Goal: Task Accomplishment & Management: Manage account settings

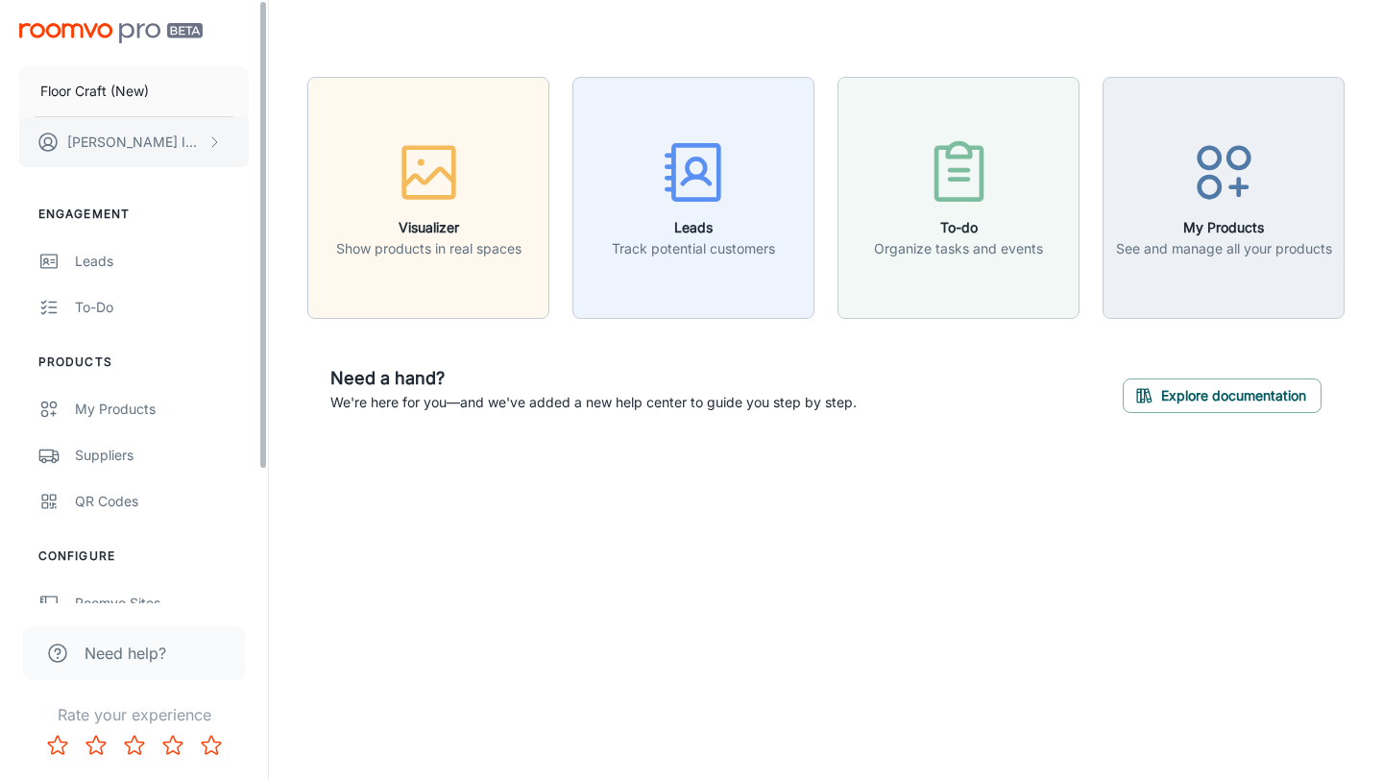
click at [173, 139] on button "[PERSON_NAME]" at bounding box center [134, 142] width 230 height 50
click at [299, 130] on li "User Profile" at bounding box center [300, 141] width 103 height 33
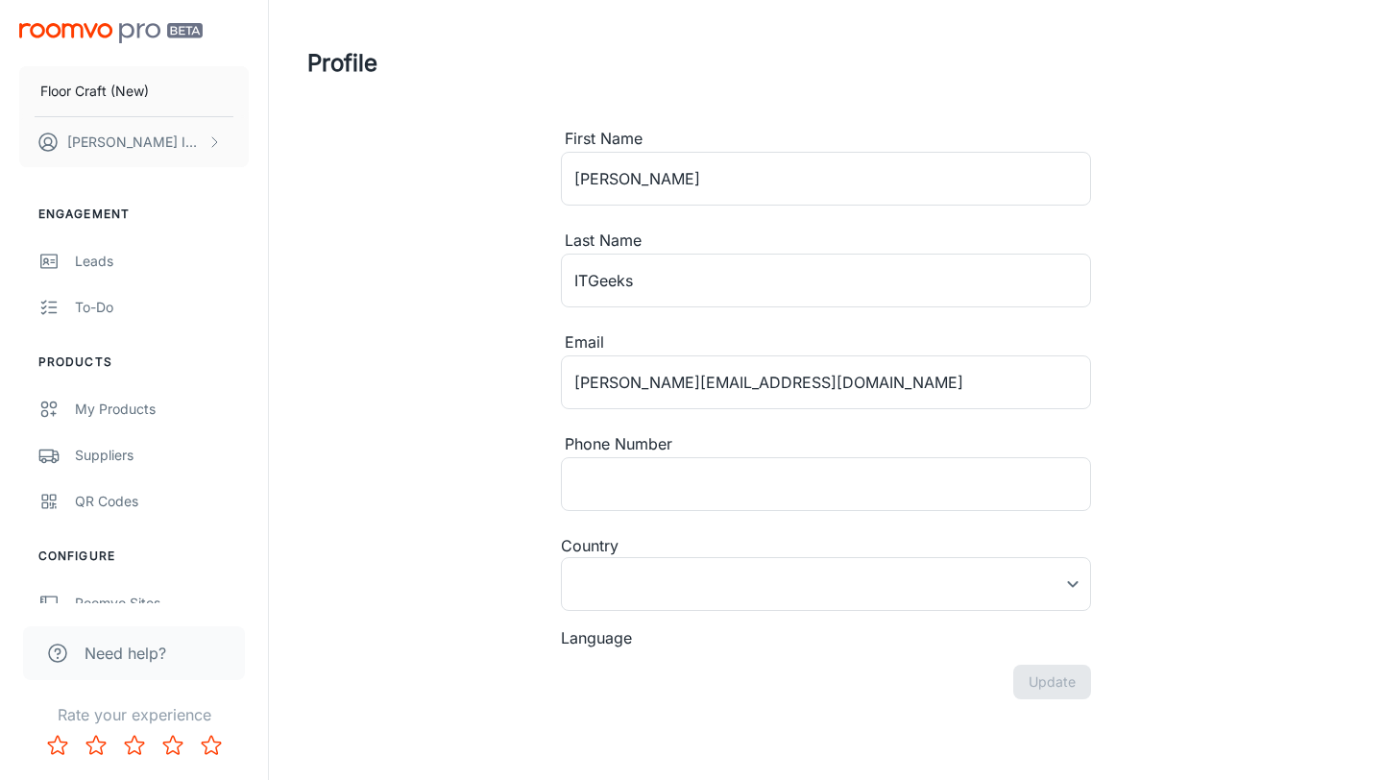
type input "[GEOGRAPHIC_DATA]"
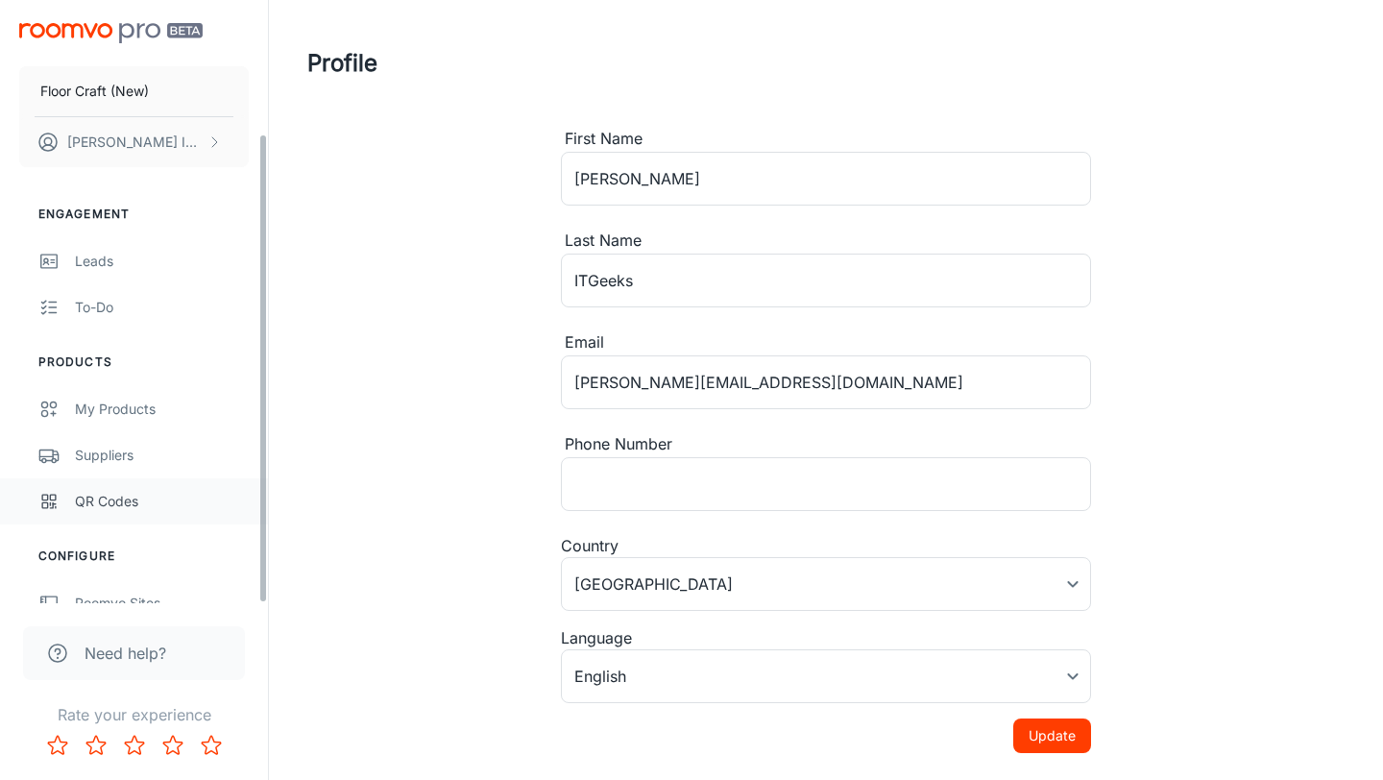
scroll to position [171, 0]
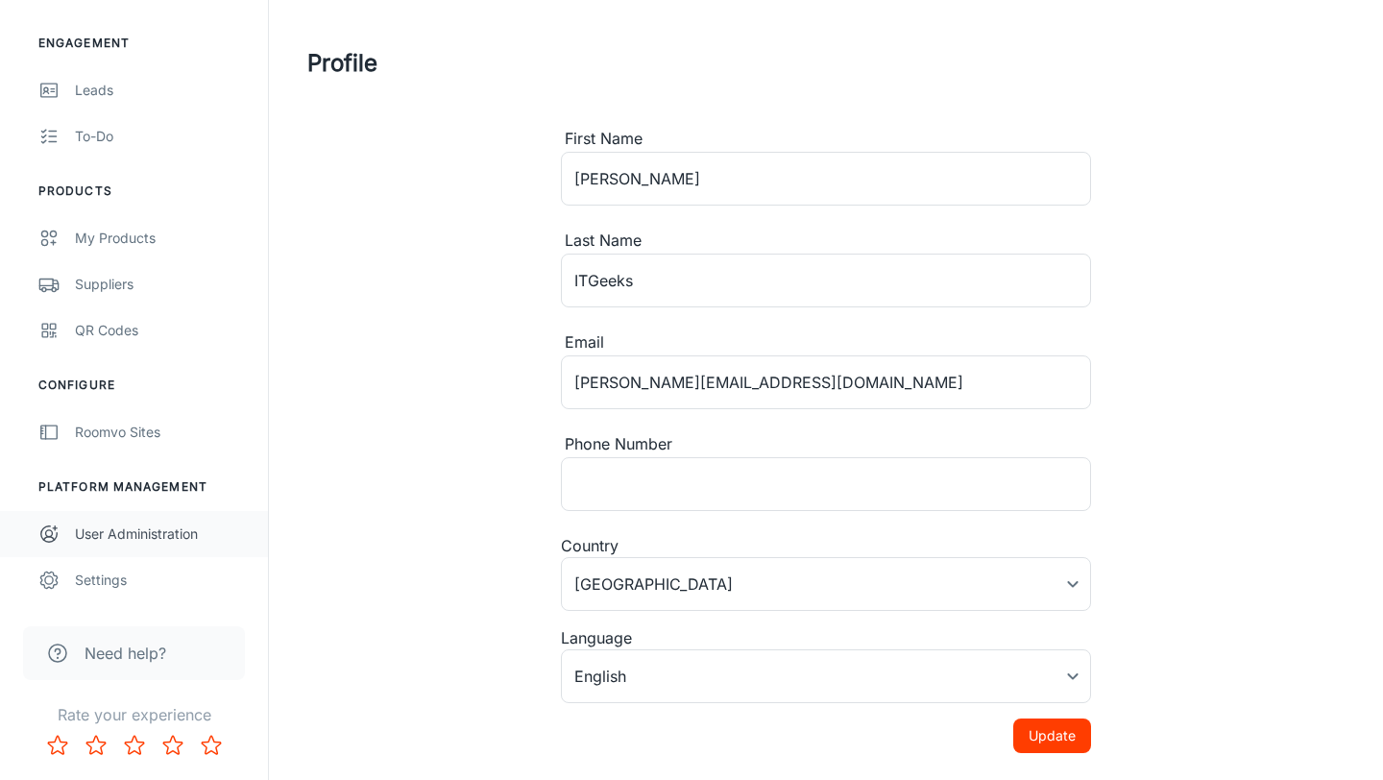
click at [115, 541] on div "User Administration" at bounding box center [162, 534] width 174 height 21
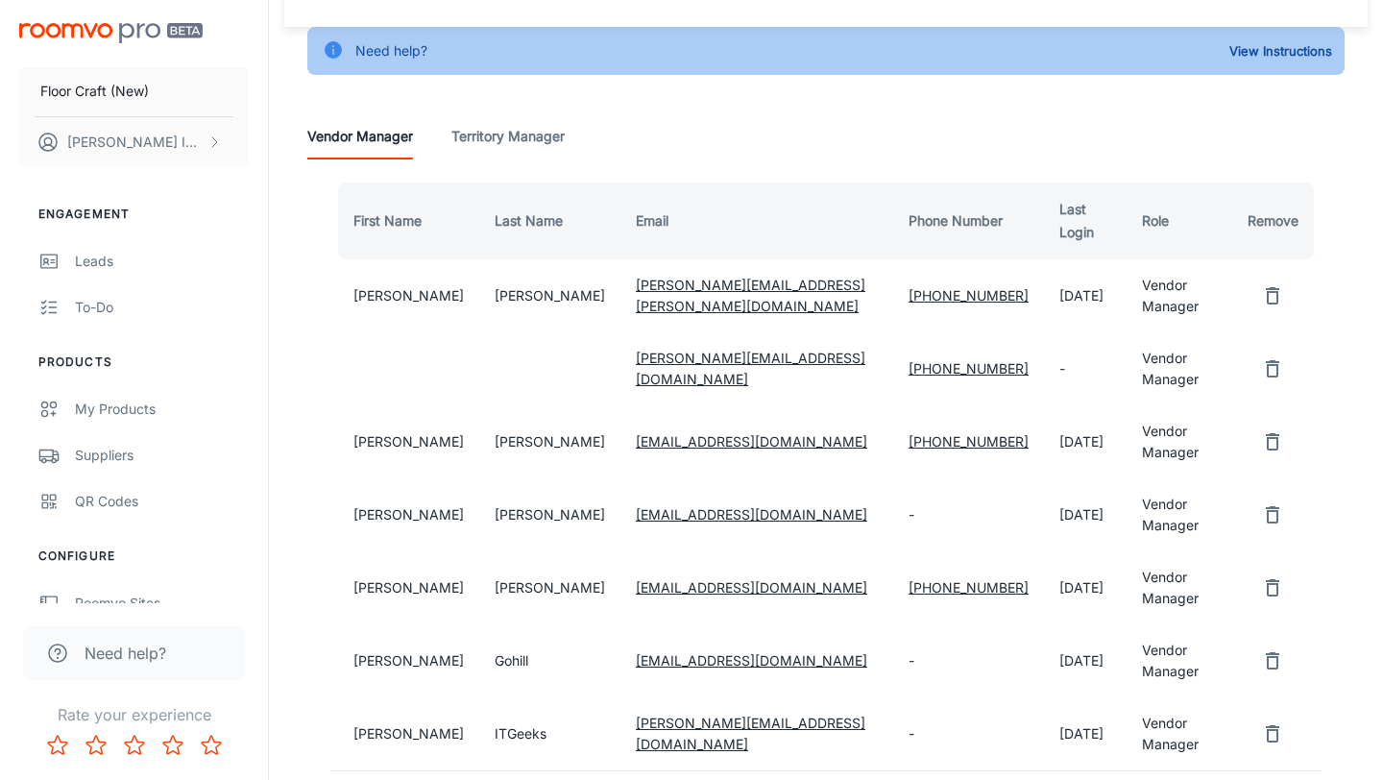
scroll to position [25, 0]
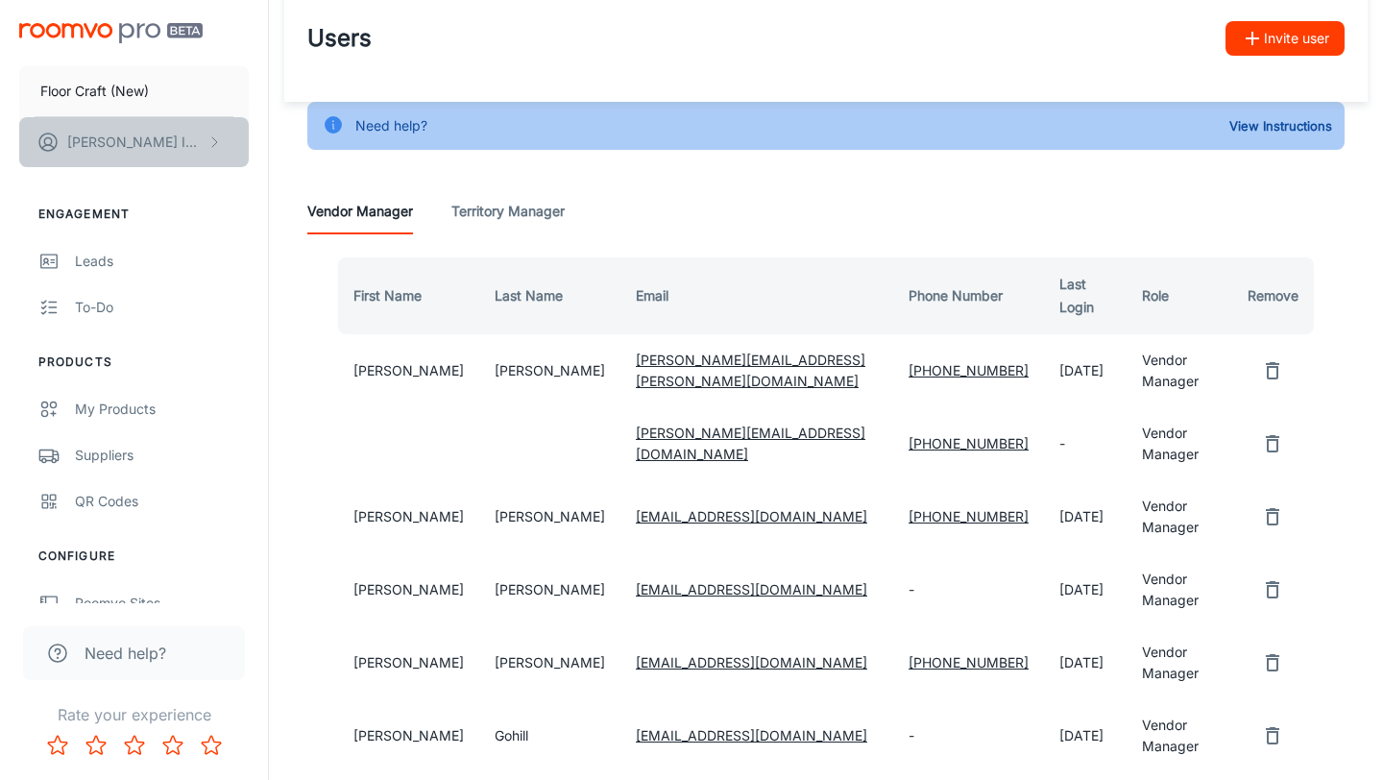
click at [127, 138] on p "[PERSON_NAME]" at bounding box center [134, 142] width 135 height 21
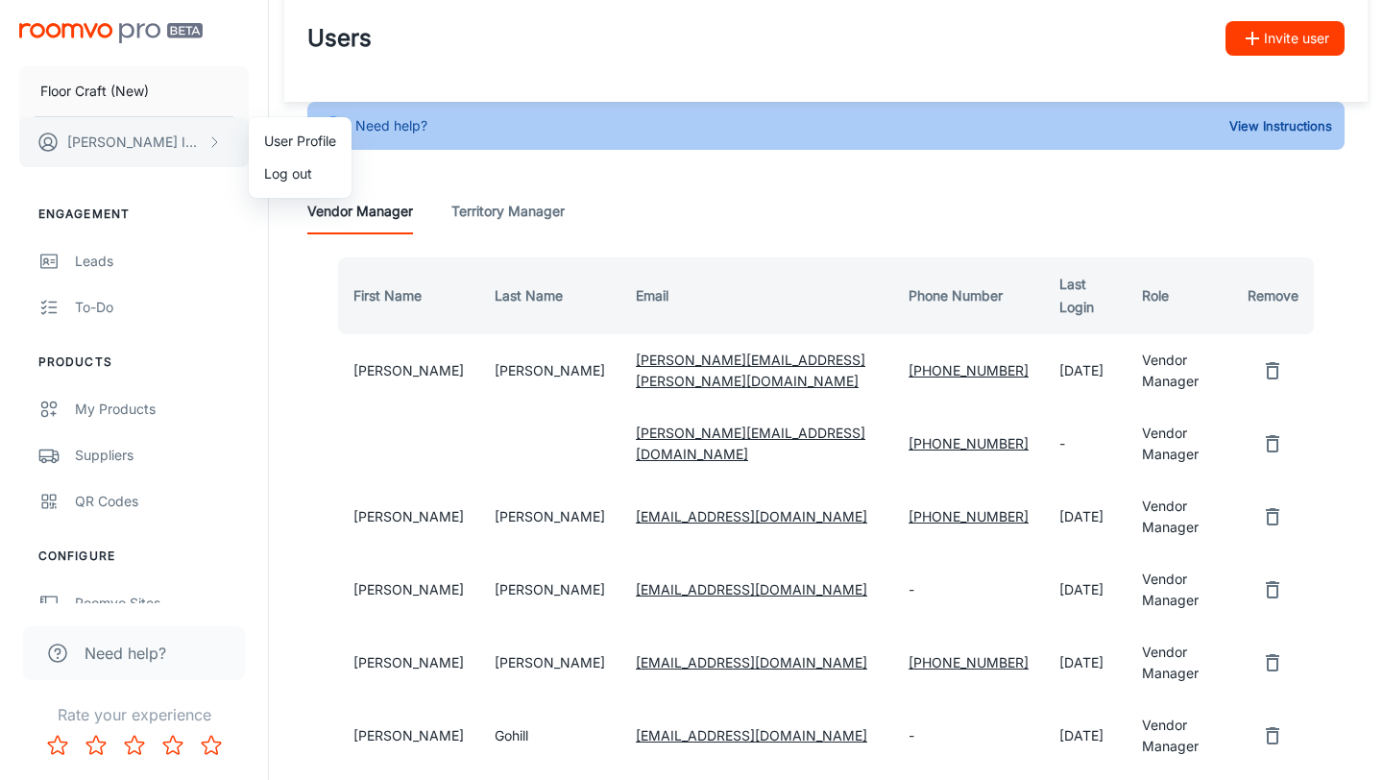
click at [127, 138] on div at bounding box center [691, 390] width 1383 height 780
click at [124, 93] on p "Floor Craft (New)" at bounding box center [94, 91] width 109 height 21
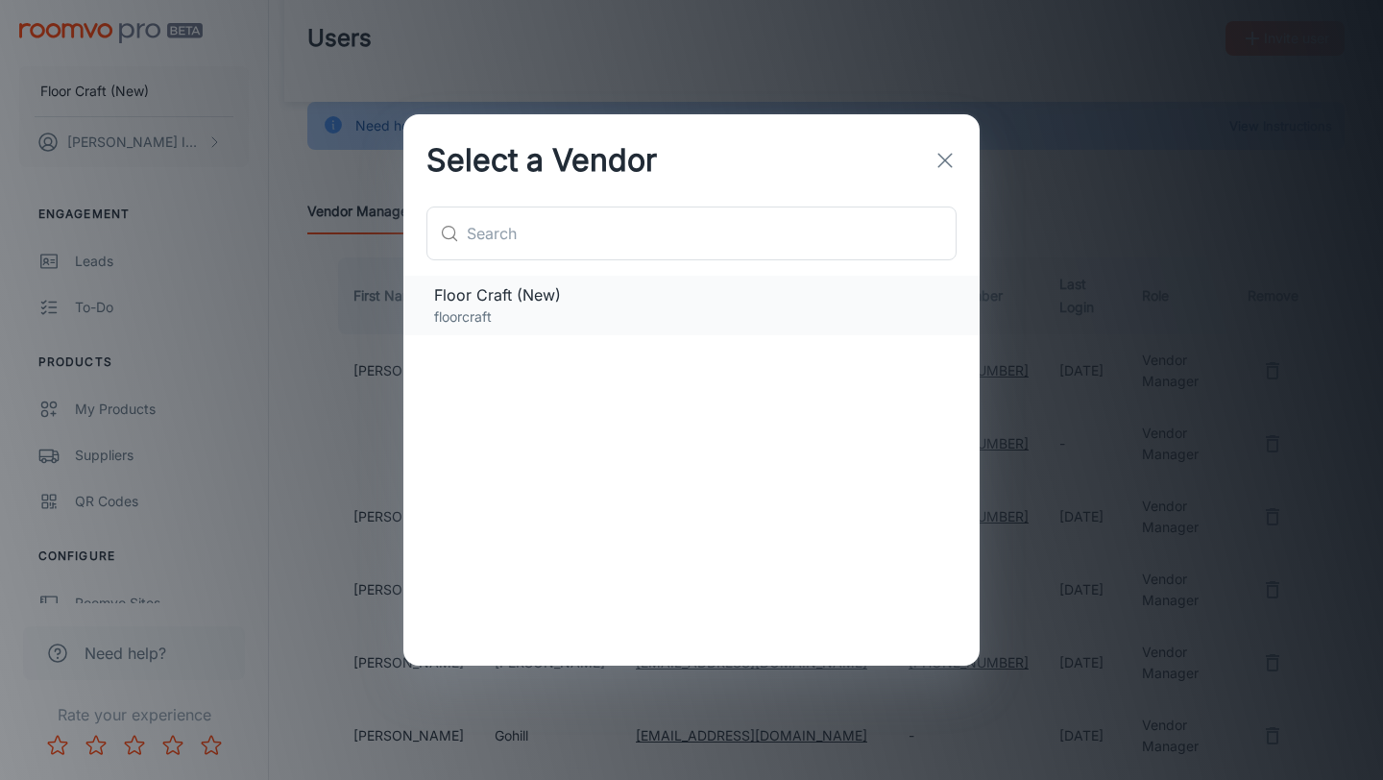
click at [503, 298] on span "Floor Craft (New)" at bounding box center [691, 294] width 515 height 23
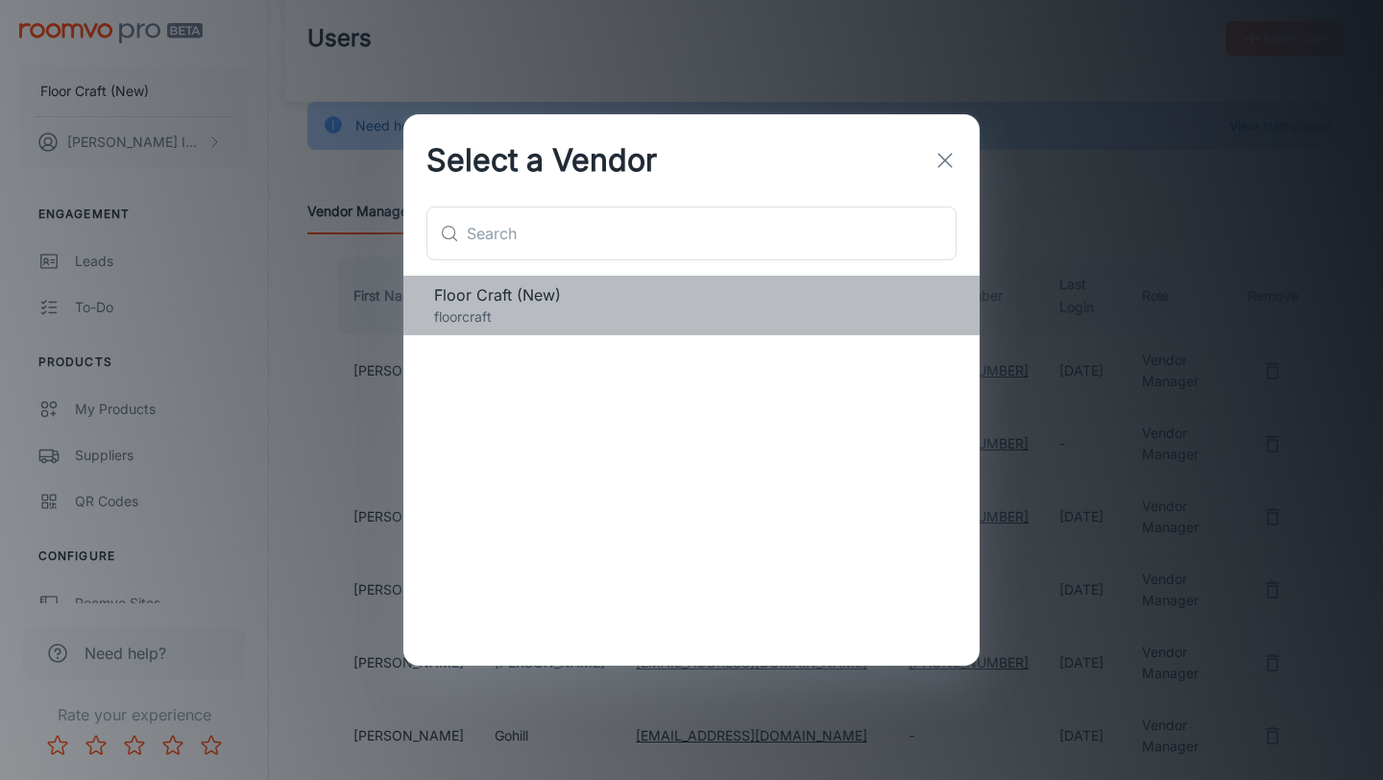
click at [503, 298] on span "Floor Craft (New)" at bounding box center [691, 294] width 515 height 23
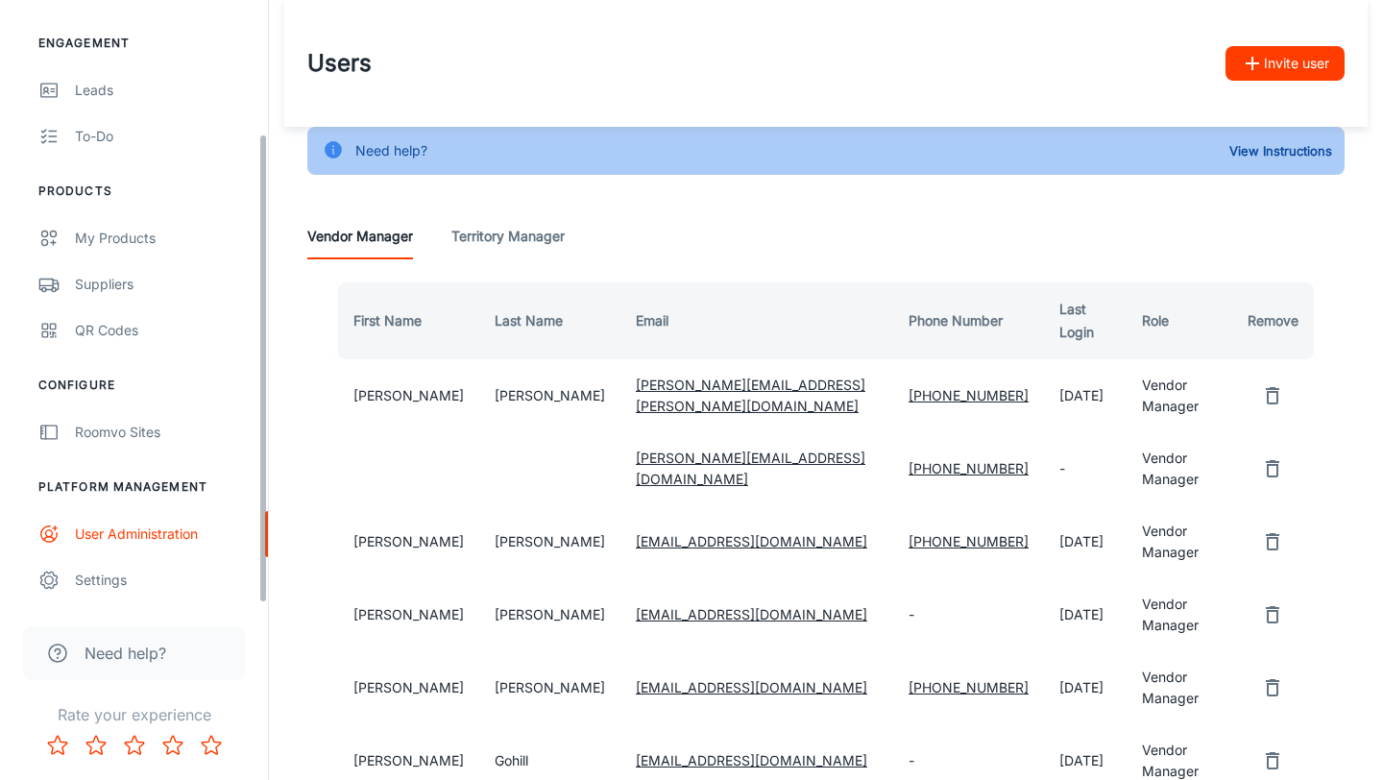
scroll to position [40, 0]
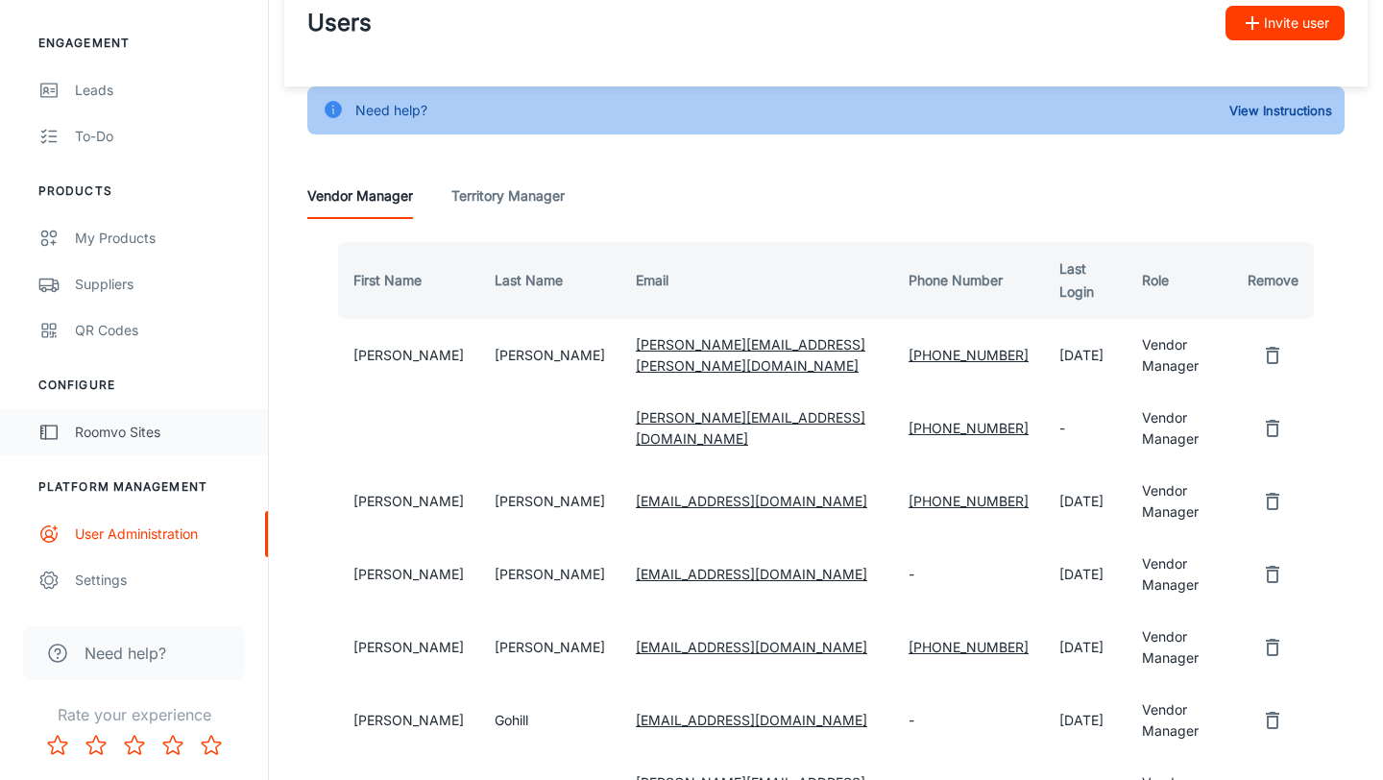
click at [106, 432] on div "Roomvo Sites" at bounding box center [162, 432] width 174 height 21
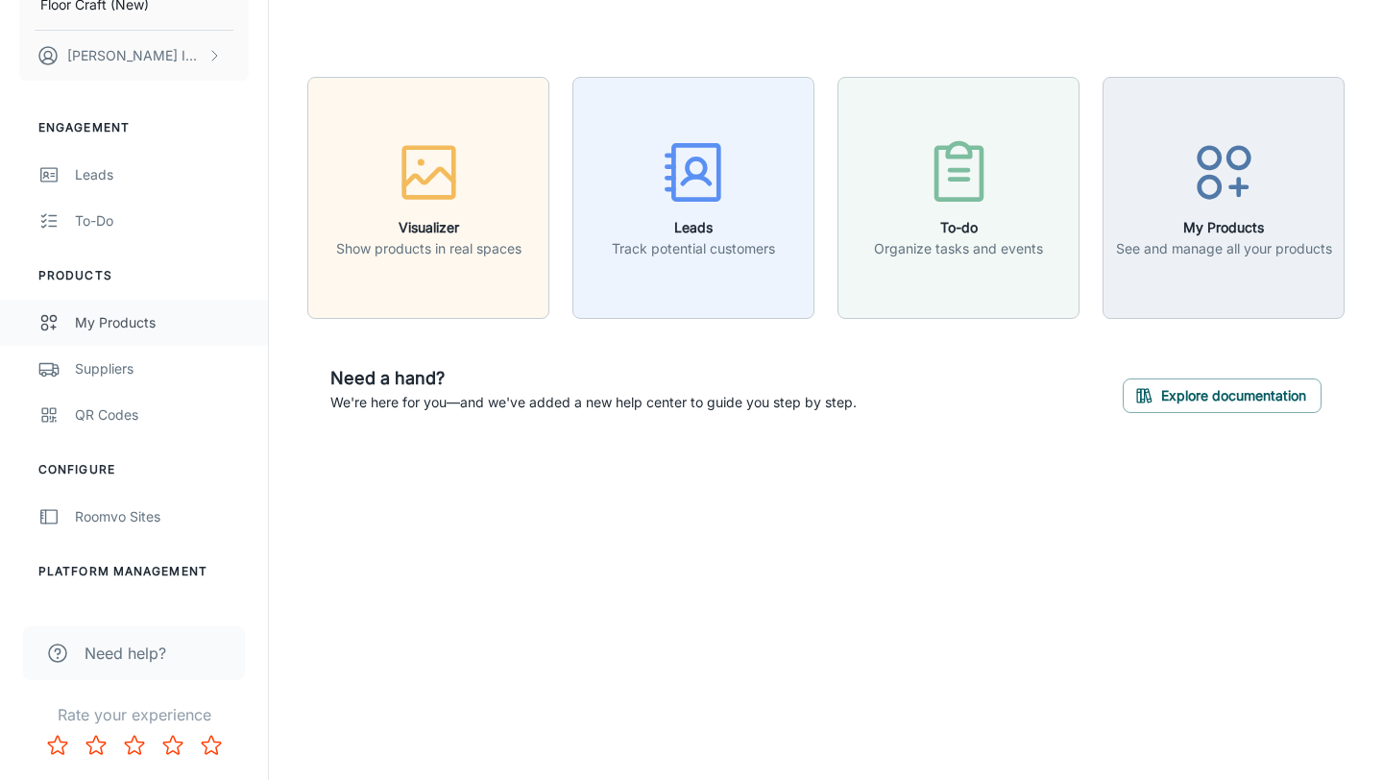
scroll to position [171, 0]
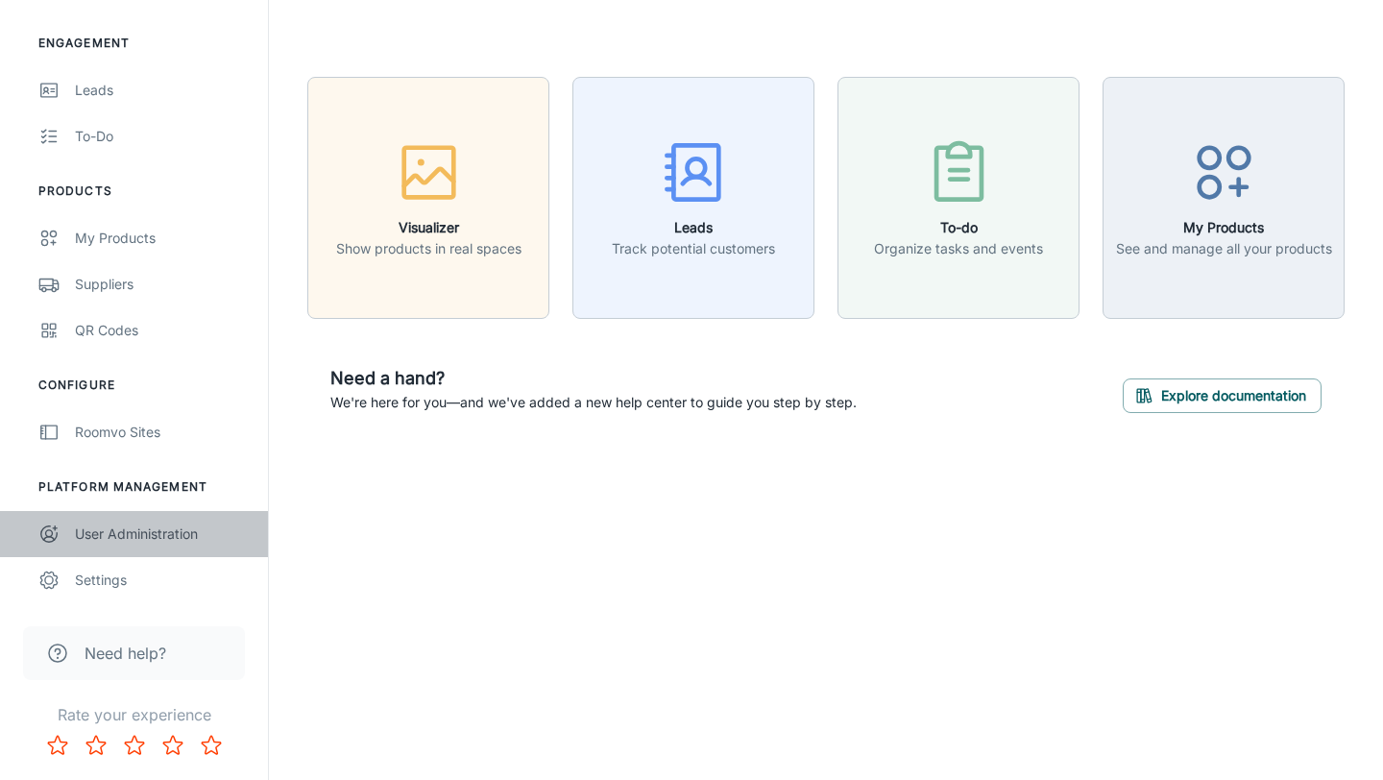
click at [111, 524] on div "User Administration" at bounding box center [162, 534] width 174 height 21
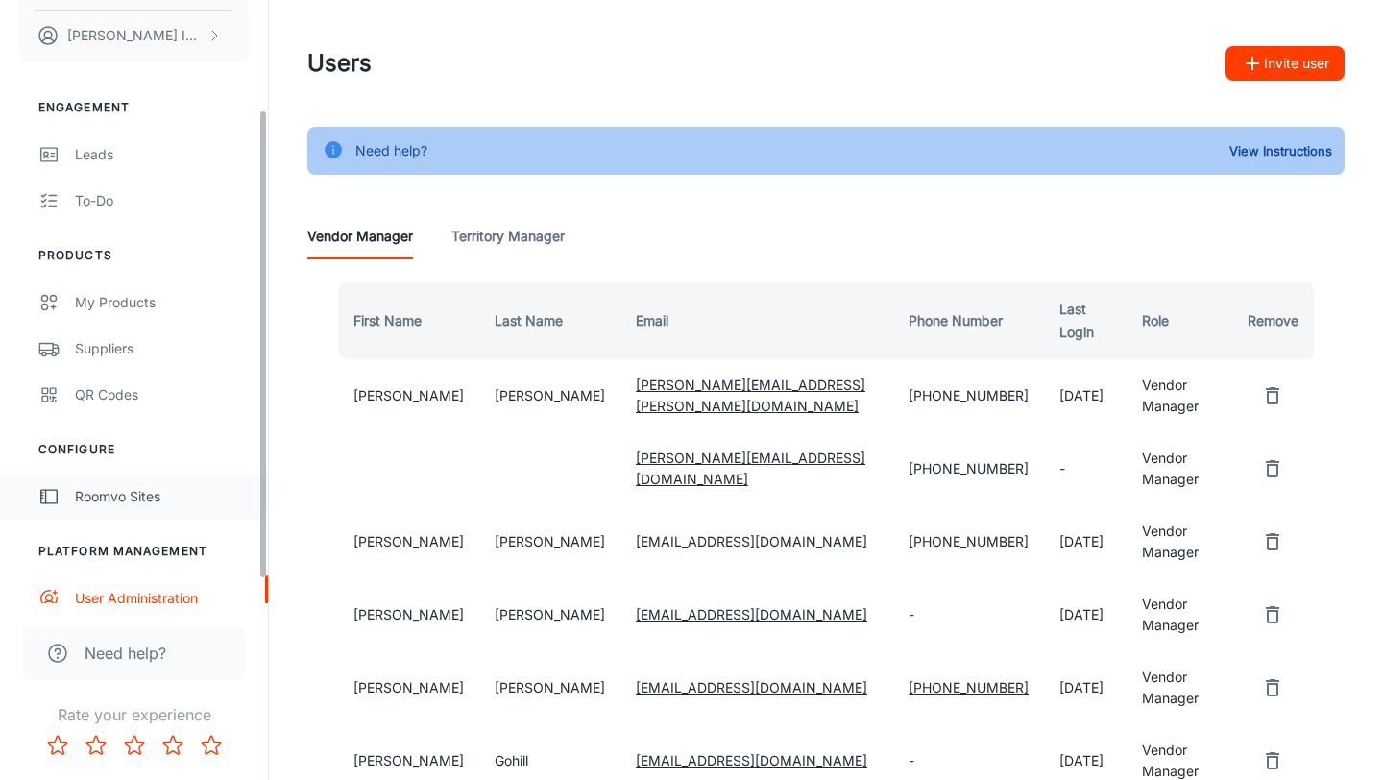
scroll to position [171, 0]
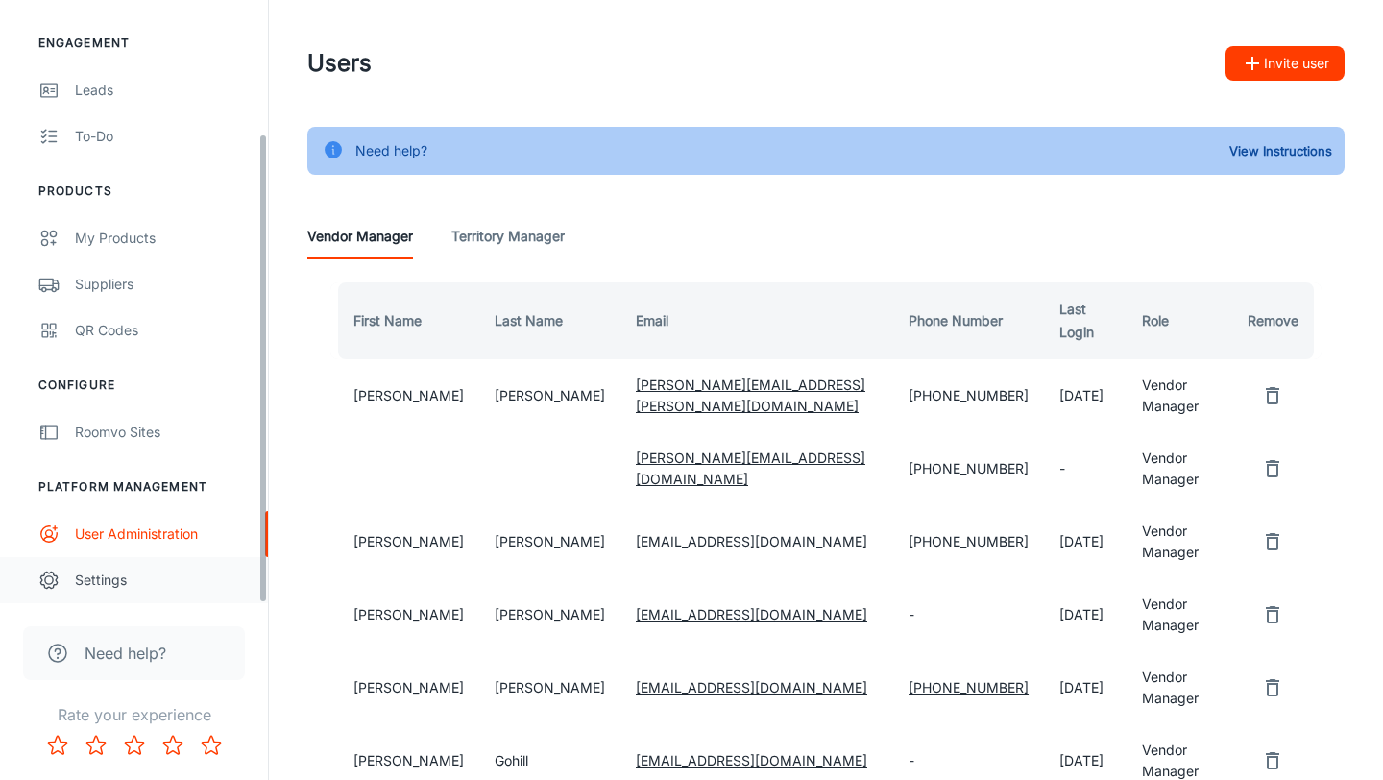
click at [85, 562] on link "Settings" at bounding box center [134, 580] width 268 height 46
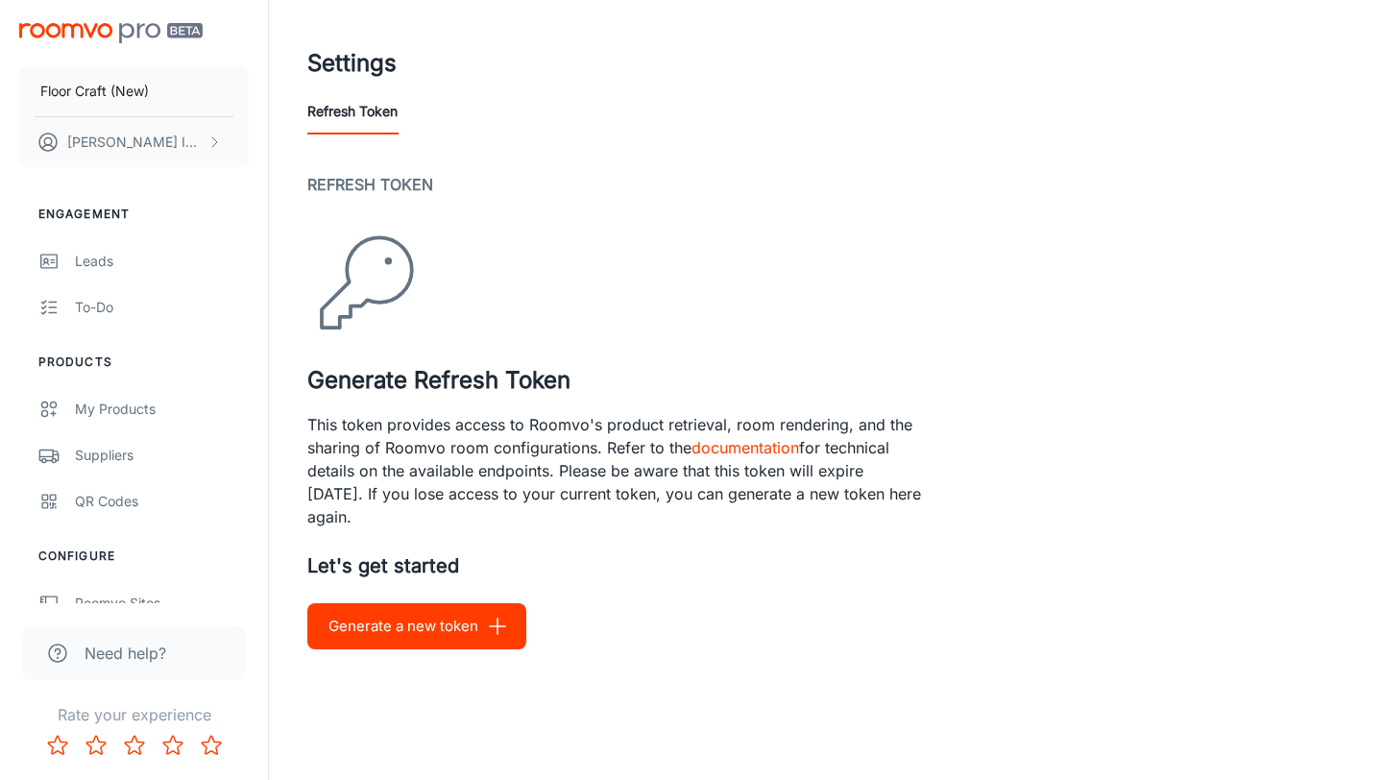
click at [335, 119] on button "Refresh Token" at bounding box center [352, 111] width 90 height 46
click at [585, 69] on div "Settings" at bounding box center [826, 63] width 1038 height 50
